Goal: Navigation & Orientation: Find specific page/section

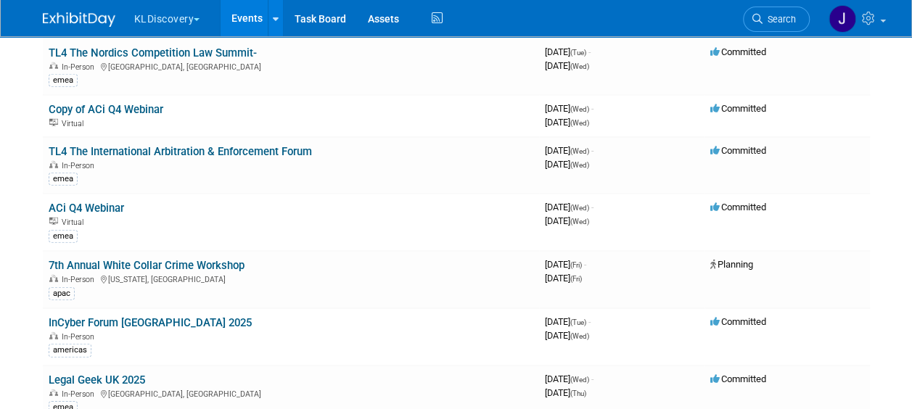
scroll to position [4645, 0]
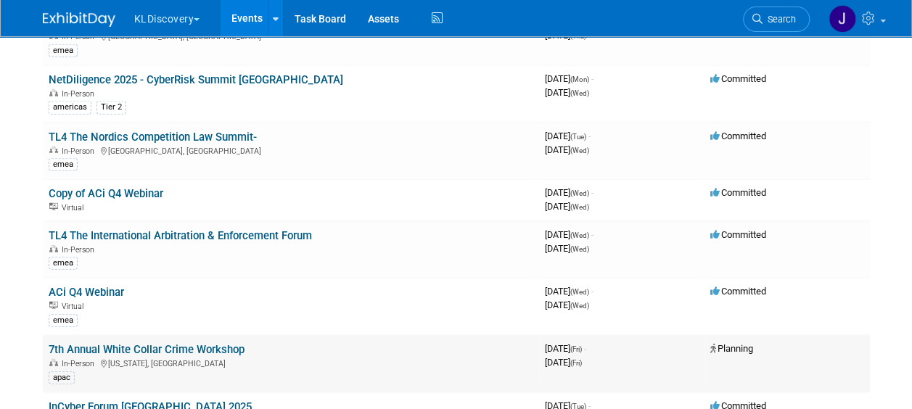
click at [764, 335] on td "Planning" at bounding box center [787, 363] width 165 height 57
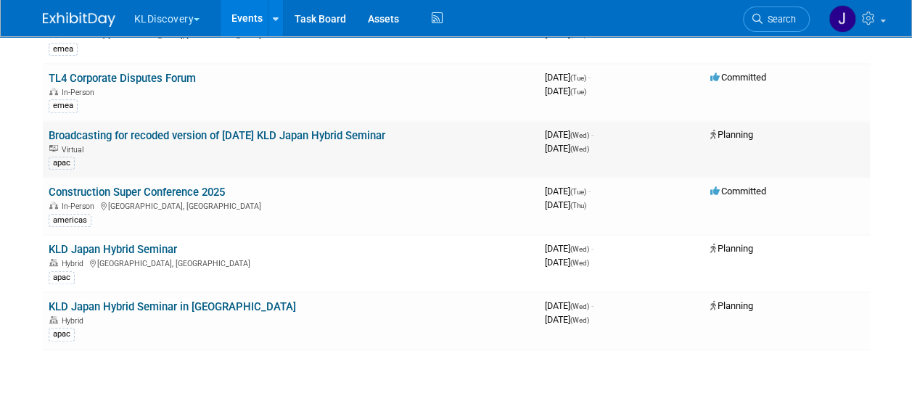
scroll to position [5864, 0]
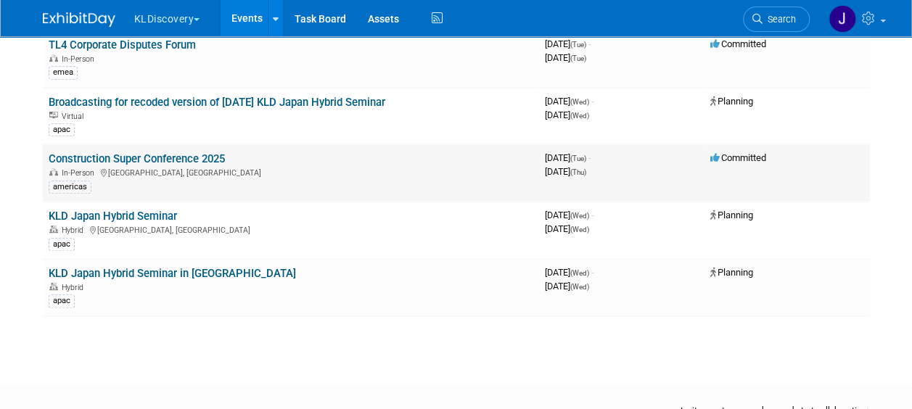
click at [198, 152] on link "Construction Super Conference 2025" at bounding box center [137, 158] width 176 height 13
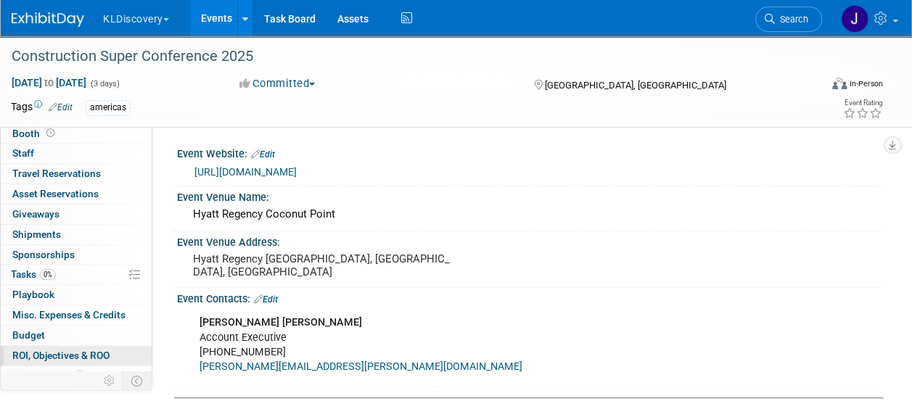
scroll to position [74, 0]
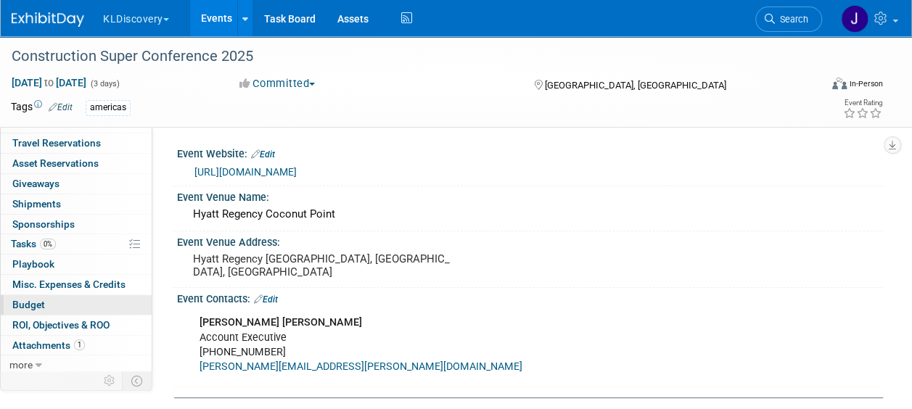
click at [32, 299] on span "Budget" at bounding box center [28, 305] width 33 height 12
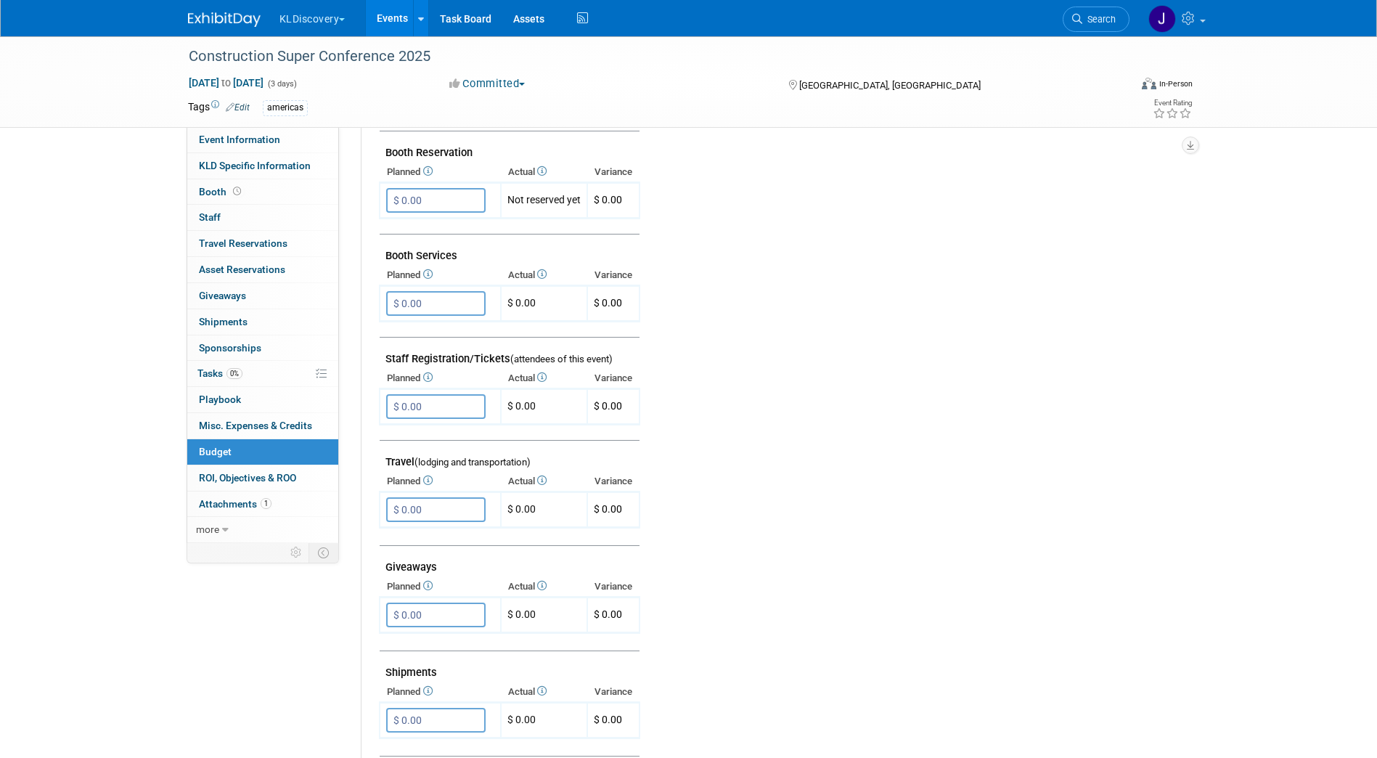
scroll to position [218, 0]
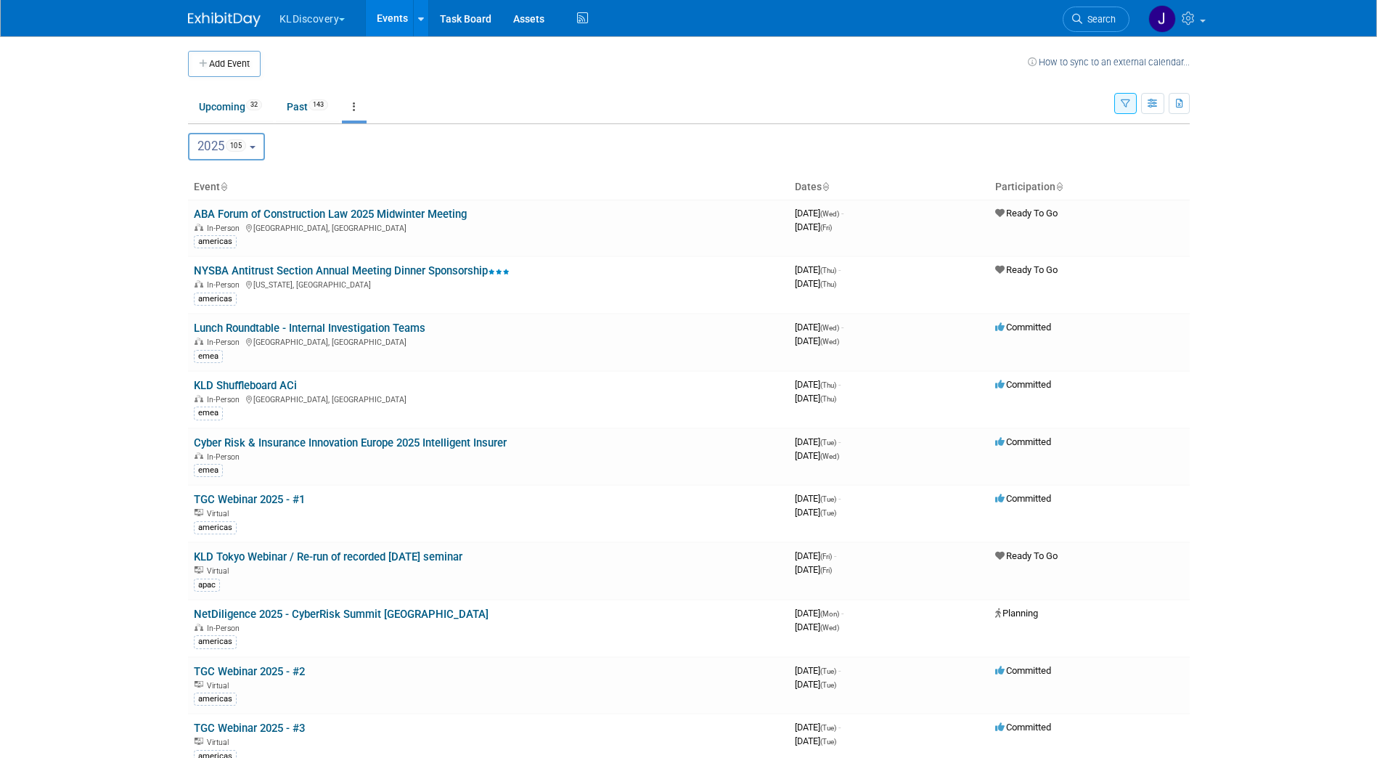
click at [1131, 108] on button "button" at bounding box center [1125, 103] width 22 height 21
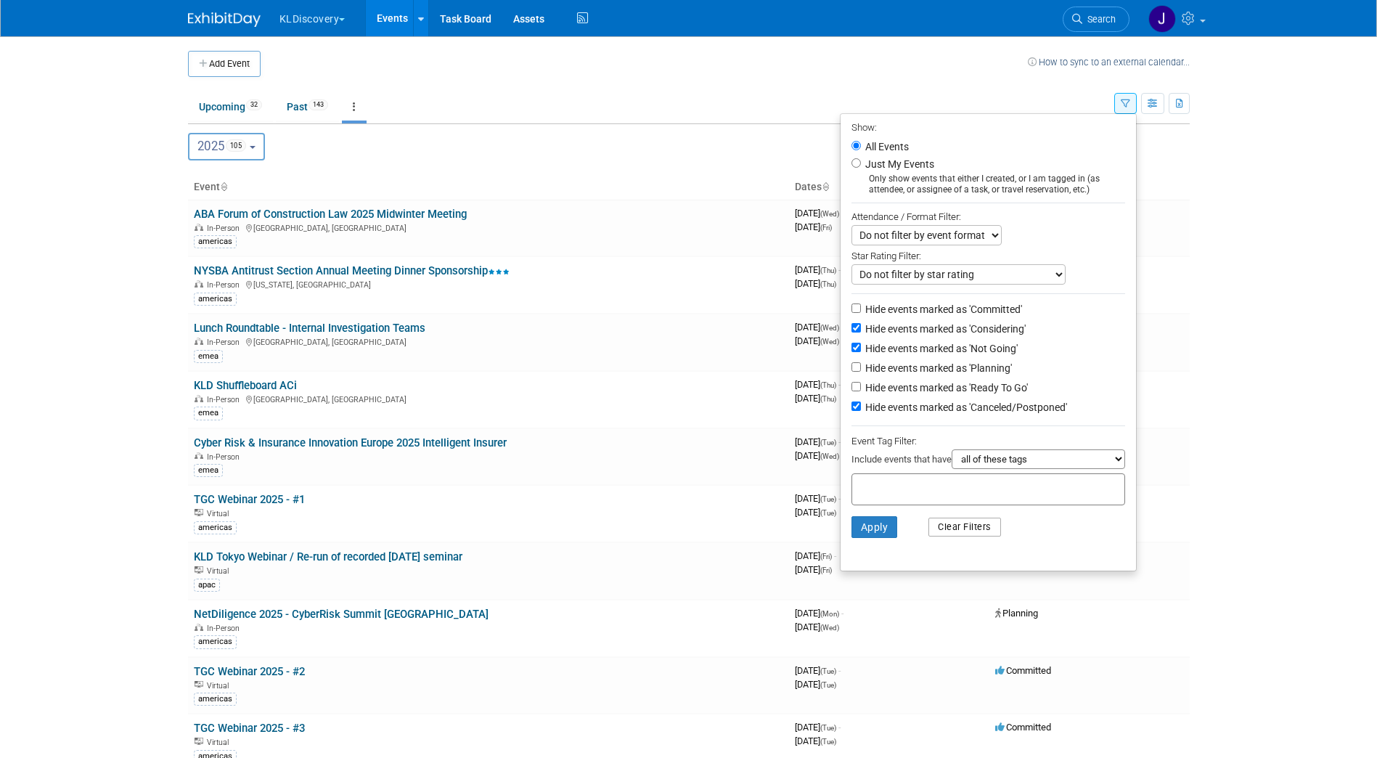
click at [957, 531] on button "Clear Filters" at bounding box center [964, 526] width 73 height 19
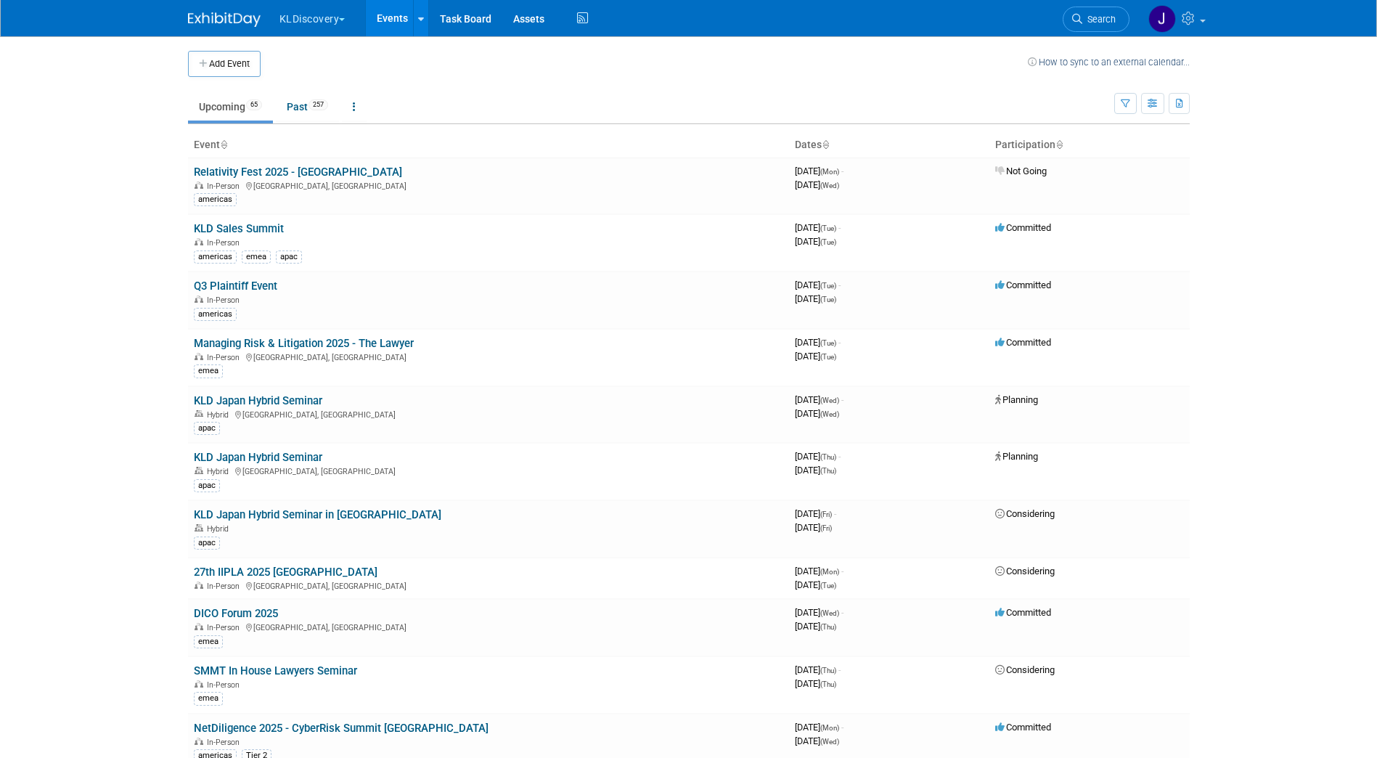
click at [1306, 206] on body "KLDiscovery Choose Workspace: KLDiscovery Nebula Ontrack Events Add Event Bulk …" at bounding box center [688, 379] width 1377 height 758
click at [356, 102] on icon at bounding box center [354, 107] width 3 height 10
click at [387, 163] on link "Grouped Annually Events grouped by year" at bounding box center [399, 172] width 115 height 32
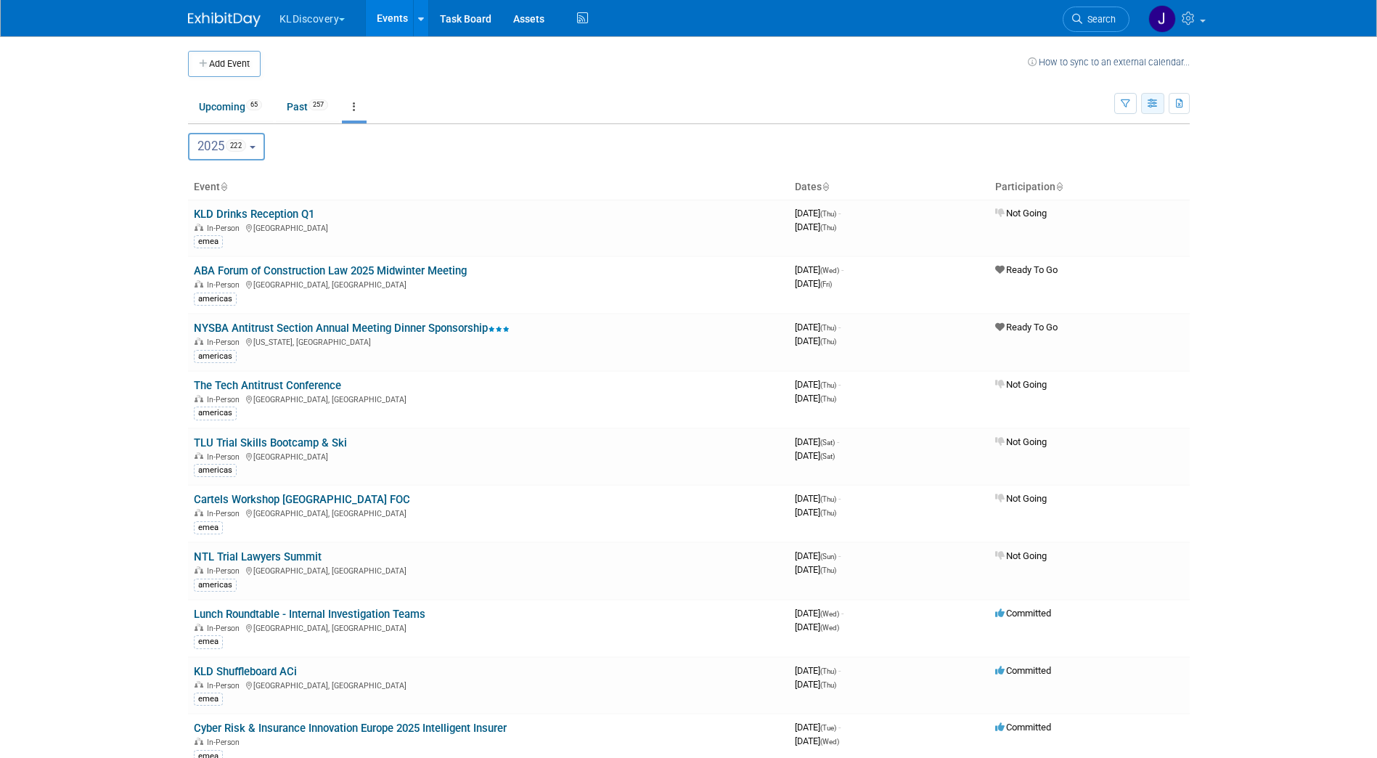
click at [1145, 101] on button "button" at bounding box center [1152, 103] width 23 height 21
click at [1091, 199] on link "Calendar View" at bounding box center [1092, 199] width 122 height 20
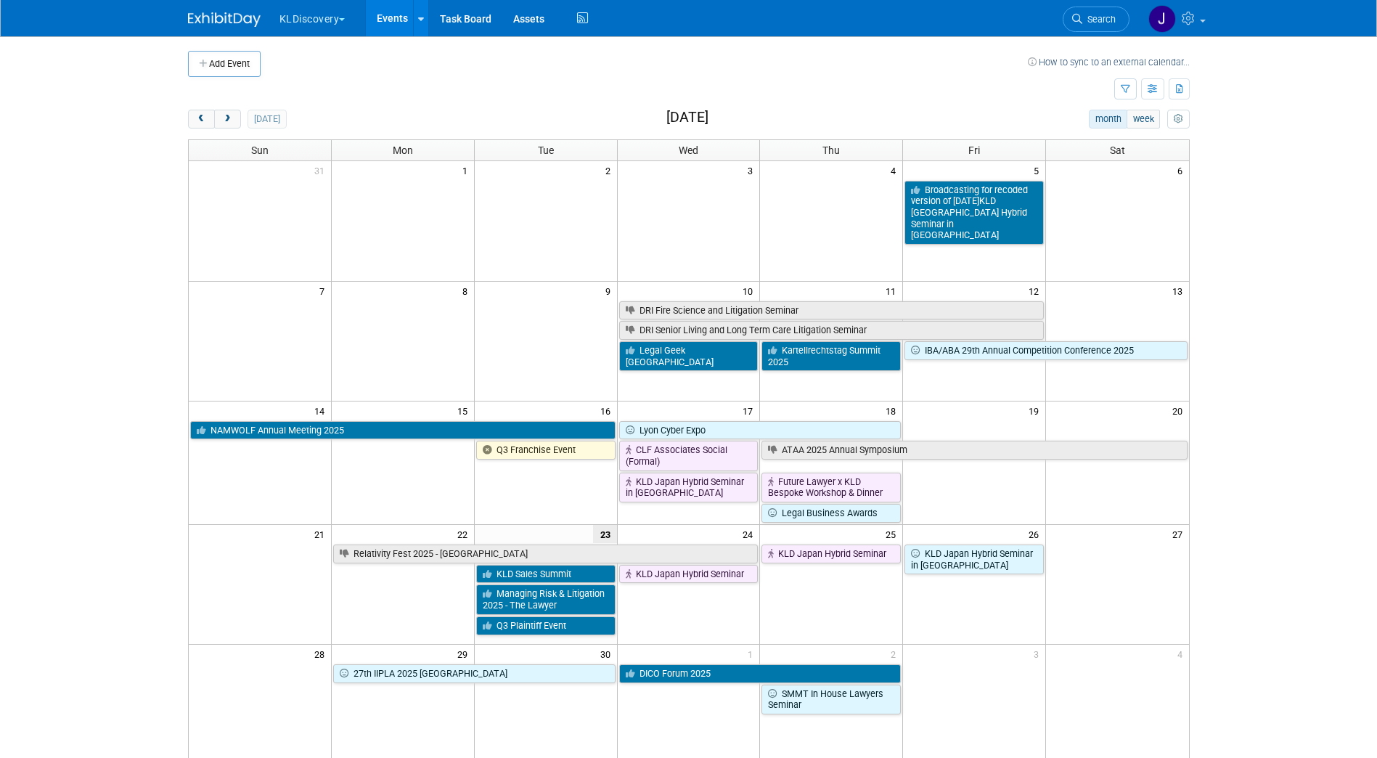
click at [303, 10] on button "KLDiscovery" at bounding box center [321, 16] width 86 height 32
click at [337, 101] on link "Ontrack" at bounding box center [331, 107] width 104 height 20
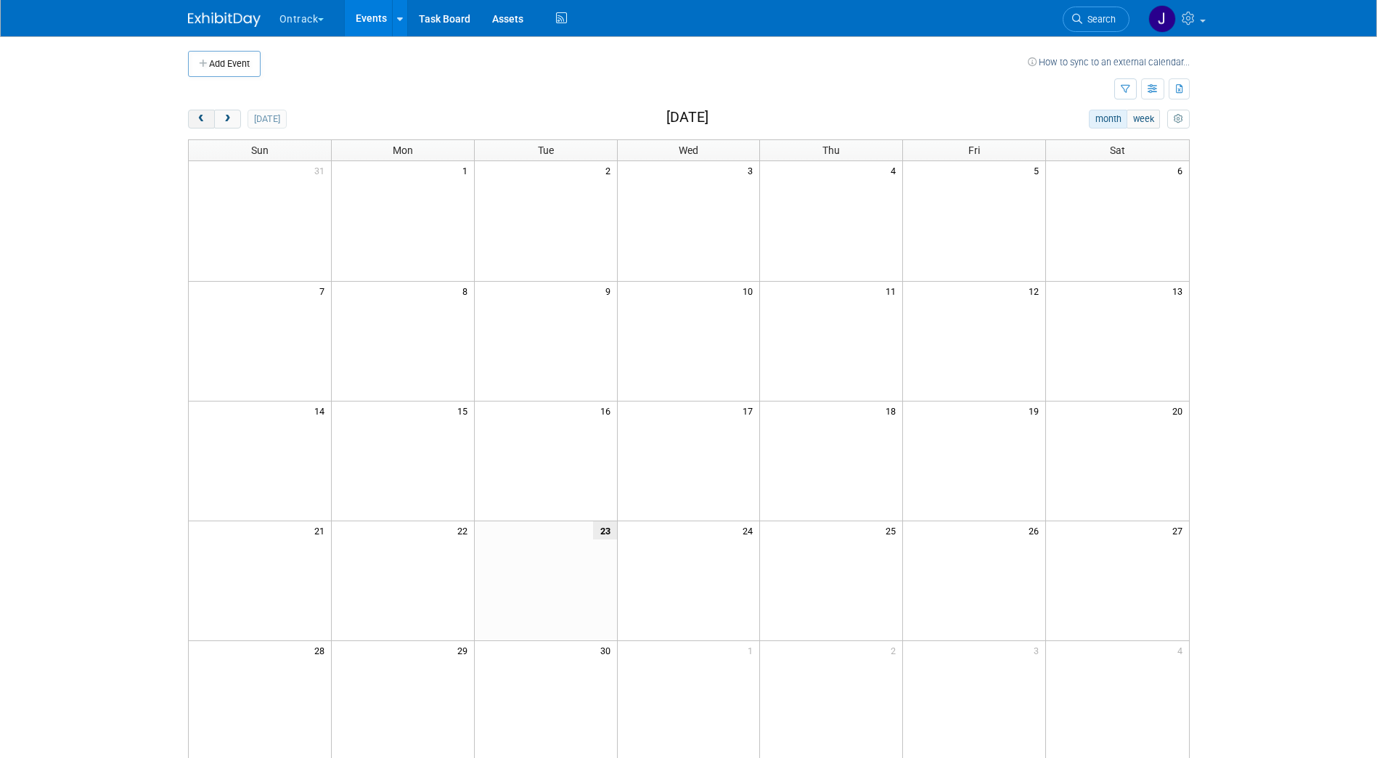
click at [207, 119] on button "prev" at bounding box center [201, 119] width 27 height 19
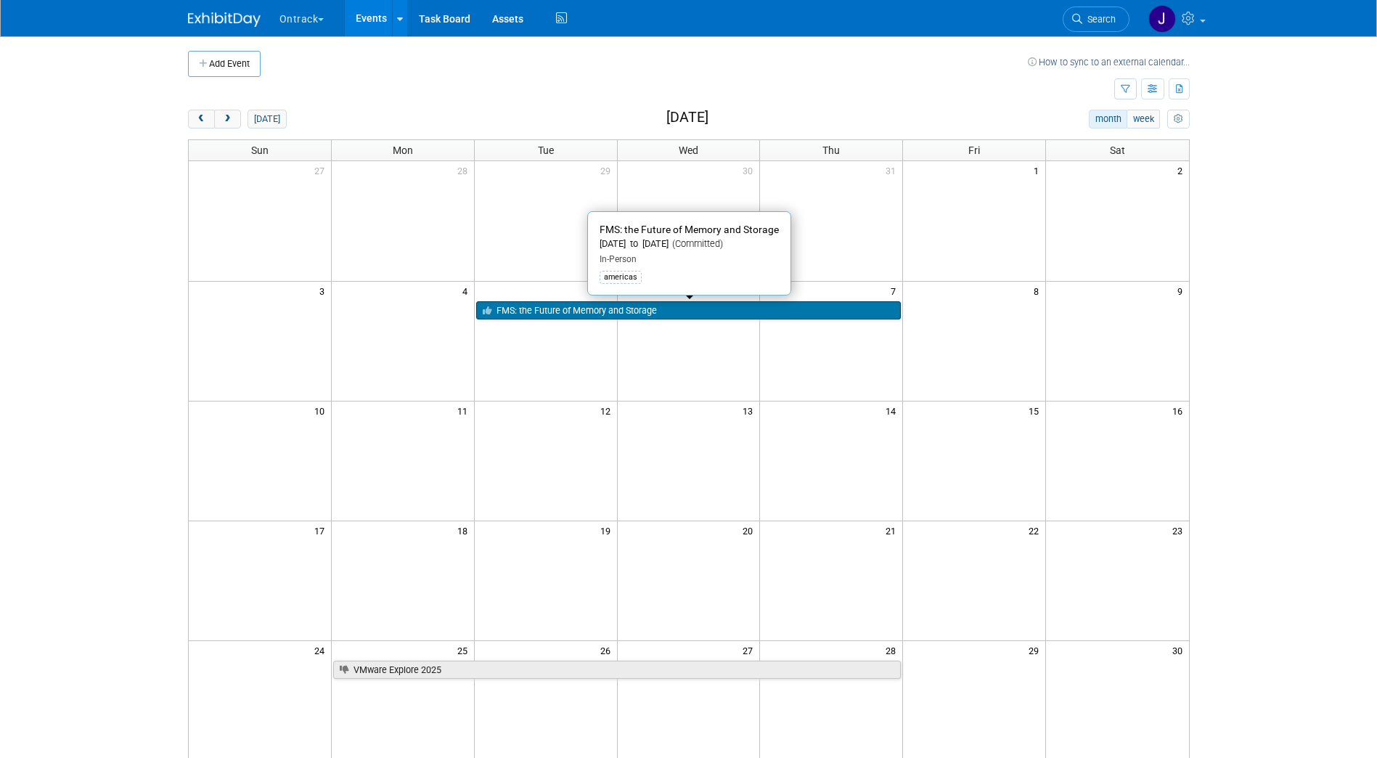
click at [533, 310] on link "FMS: the Future of Memory and Storage" at bounding box center [688, 310] width 425 height 19
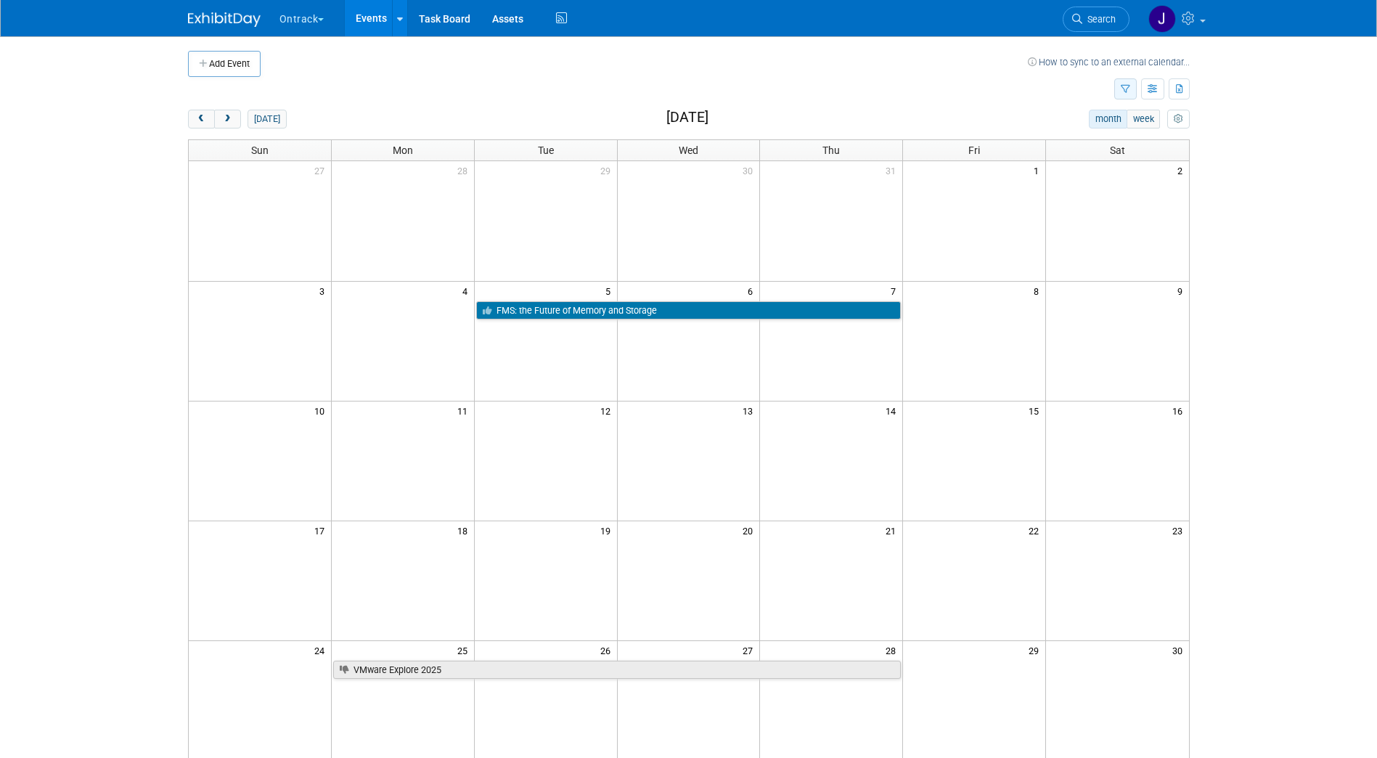
click at [1129, 97] on button "button" at bounding box center [1125, 88] width 22 height 21
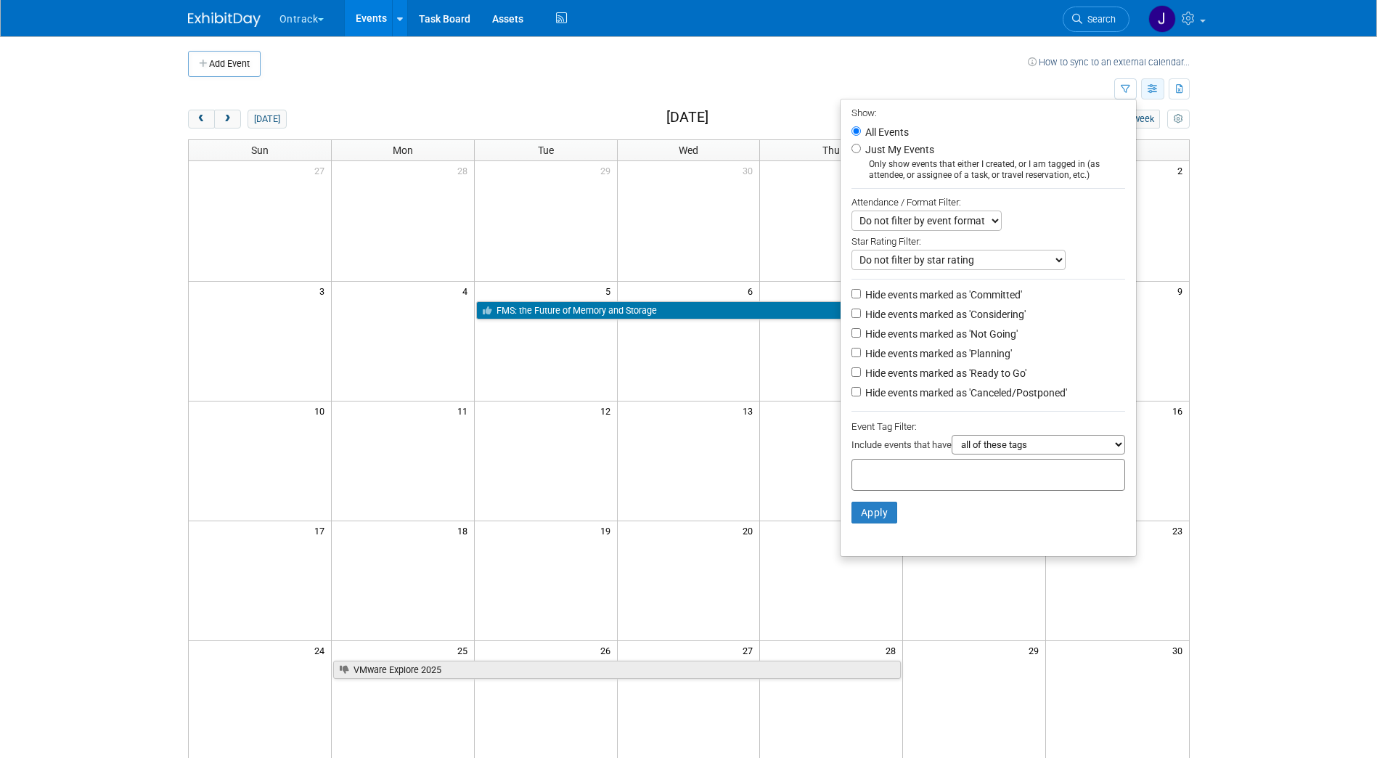
click at [1142, 89] on button "button" at bounding box center [1152, 88] width 23 height 21
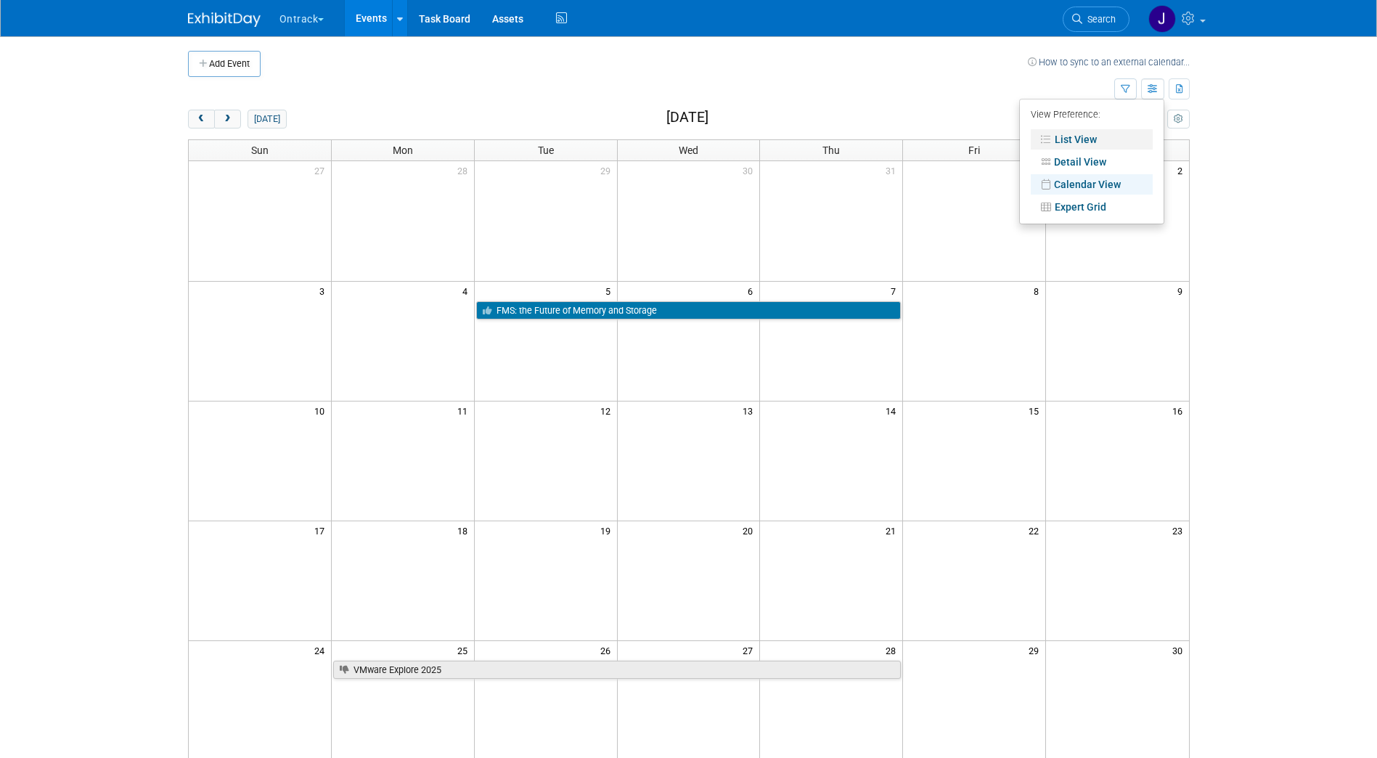
click at [1091, 136] on link "List View" at bounding box center [1092, 139] width 122 height 20
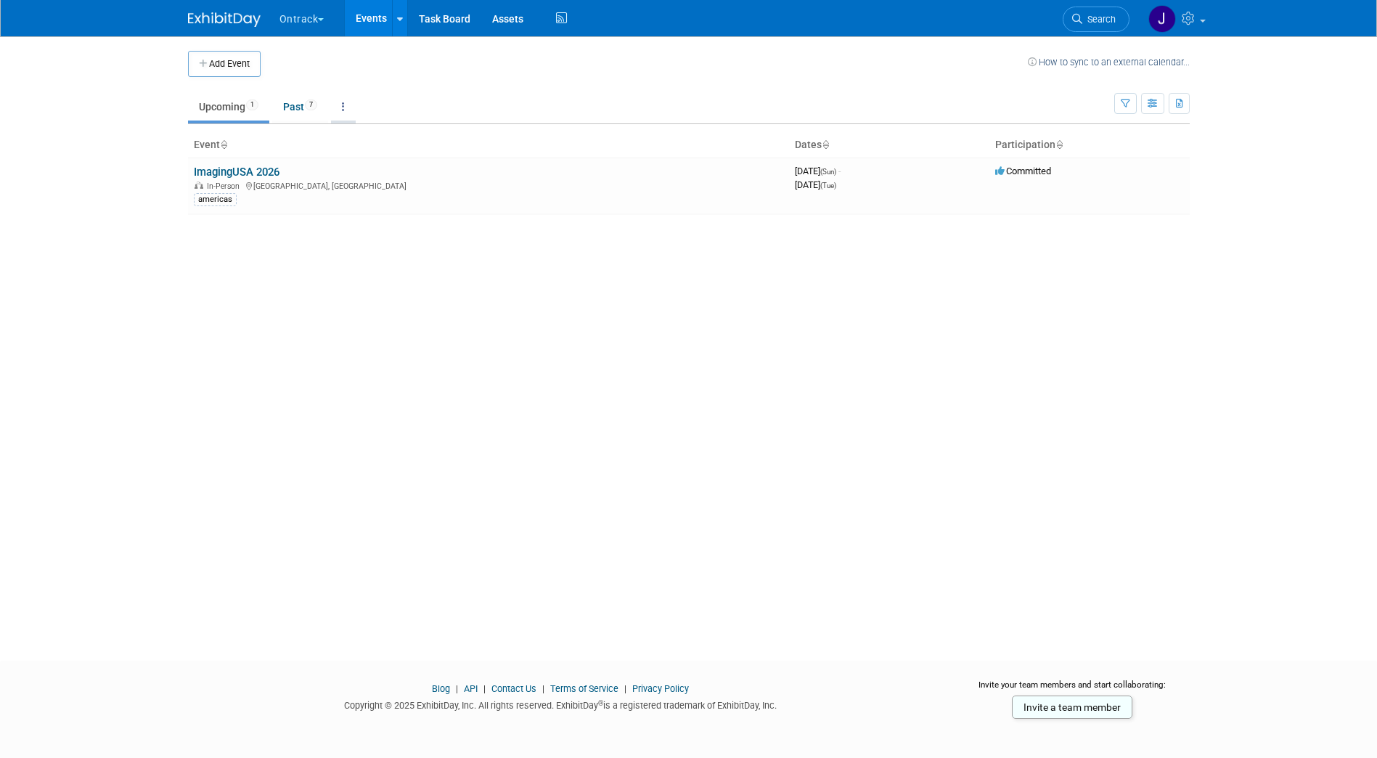
click at [343, 108] on link at bounding box center [343, 107] width 25 height 28
click at [379, 171] on link "Grouped Annually Events grouped by year" at bounding box center [388, 172] width 115 height 32
